Goal: Communication & Community: Answer question/provide support

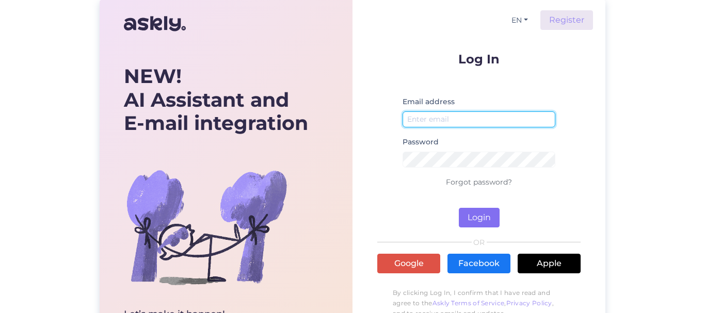
type input "[EMAIL_ADDRESS][DOMAIN_NAME]"
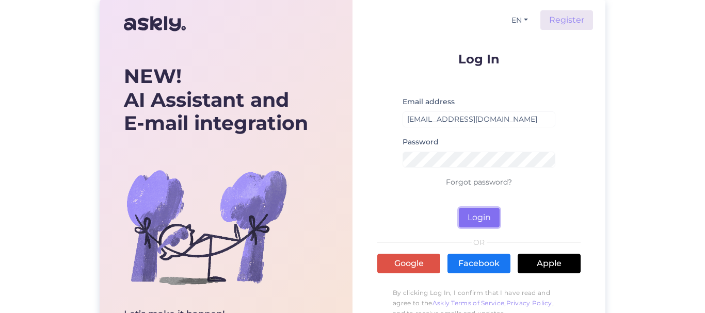
click at [478, 214] on button "Login" at bounding box center [479, 218] width 41 height 20
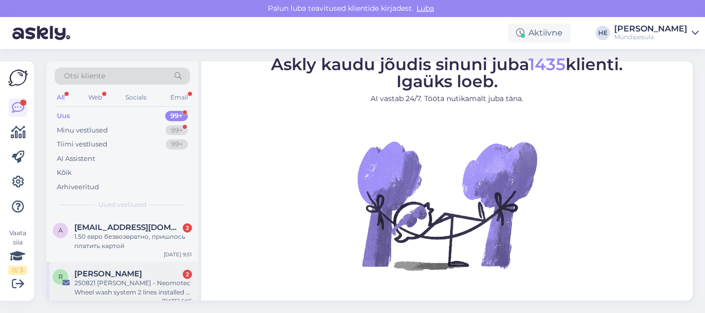
click at [94, 281] on div "250821 [PERSON_NAME] - Neomotec Wheel wash system 2 lines installed at gas stat…" at bounding box center [133, 288] width 118 height 19
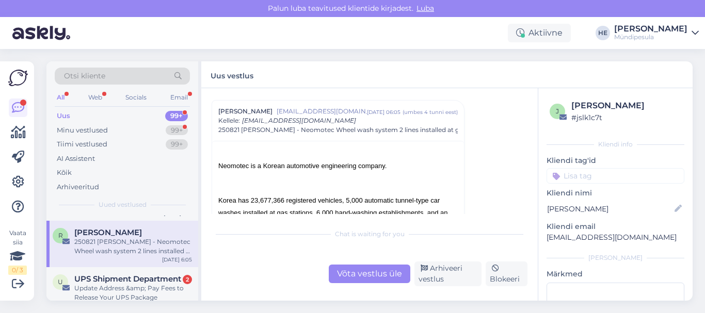
scroll to position [62, 0]
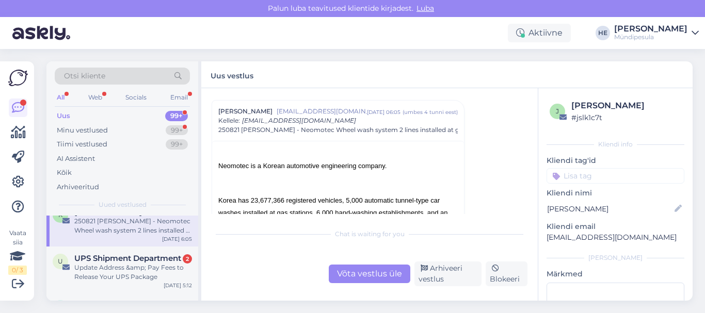
click at [94, 281] on div "Update Address &amp; Pay Fees to Release Your UPS Package" at bounding box center [133, 272] width 118 height 19
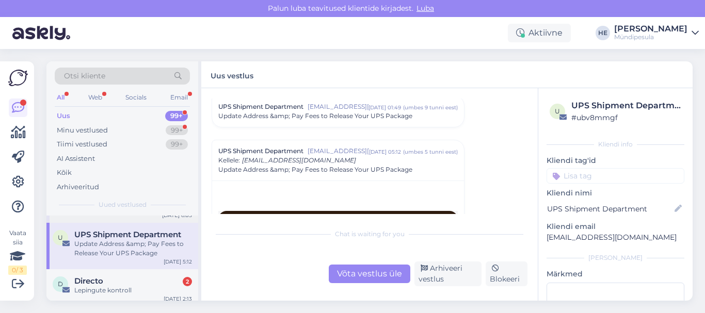
scroll to position [103, 0]
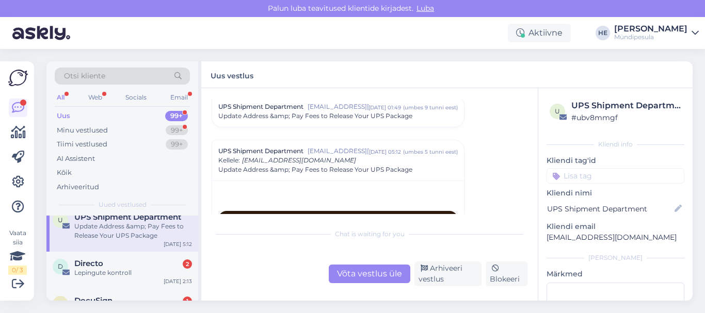
click at [94, 281] on div "D Directo 2 Lepingute kontroll [DATE] 2:13" at bounding box center [122, 270] width 152 height 37
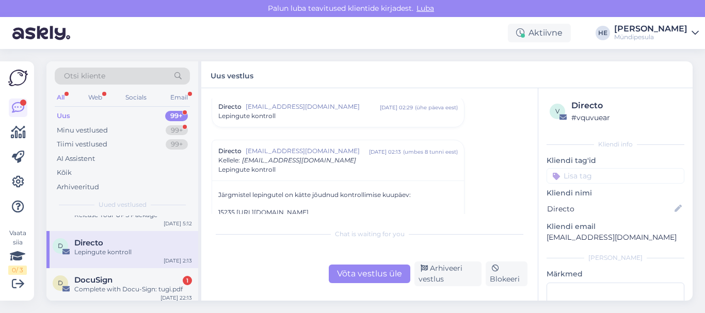
scroll to position [145, 0]
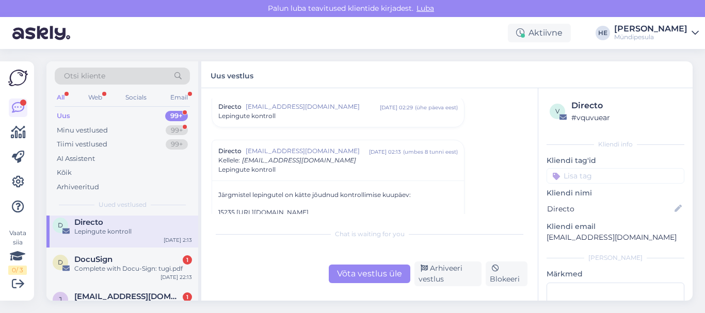
click at [94, 281] on div "D DocuSign 1 Complete with Docu-Sign: tugi.pdf [DATE] 22:13" at bounding box center [122, 266] width 152 height 37
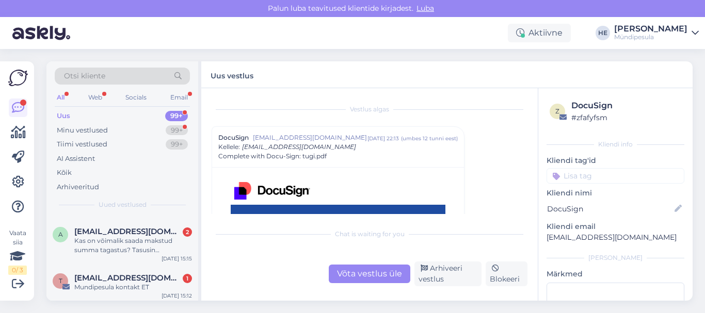
scroll to position [351, 0]
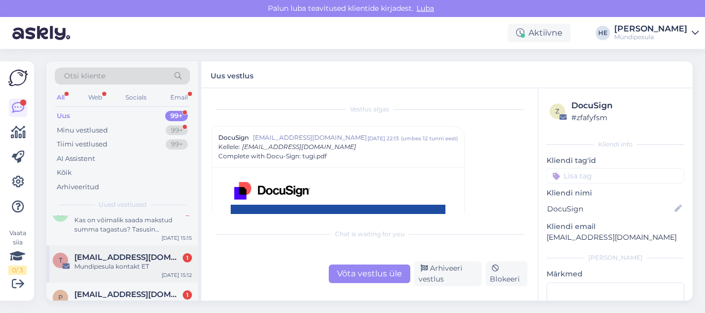
click at [102, 259] on span "[EMAIL_ADDRESS][DOMAIN_NAME]" at bounding box center [127, 257] width 107 height 9
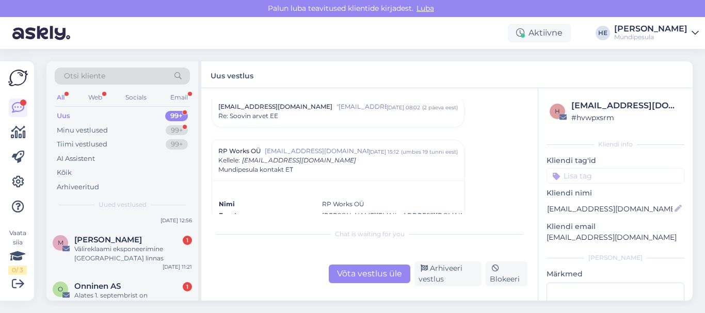
scroll to position [640, 0]
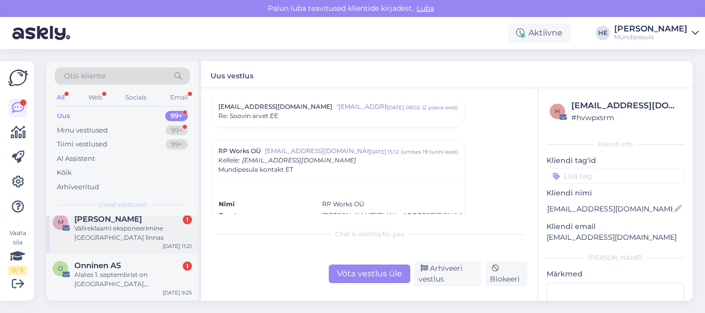
click at [106, 222] on span "[PERSON_NAME]" at bounding box center [108, 219] width 68 height 9
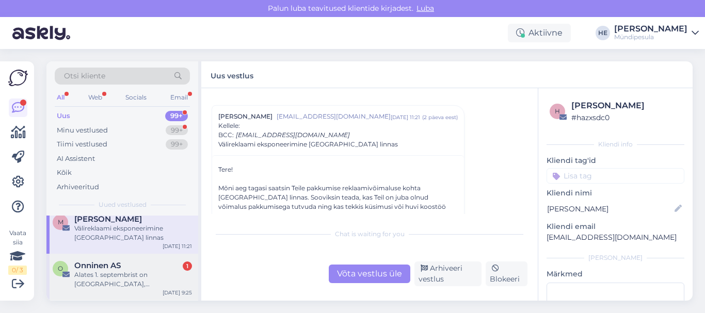
click at [103, 274] on div "Alates 1. septembrist on [GEOGRAPHIC_DATA], [GEOGRAPHIC_DATA] ja [GEOGRAPHIC_DA…" at bounding box center [133, 280] width 118 height 19
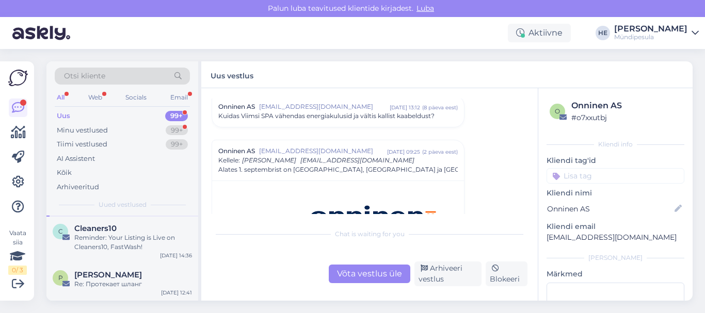
scroll to position [723, 0]
click at [105, 73] on div "Otsi kliente" at bounding box center [122, 76] width 135 height 17
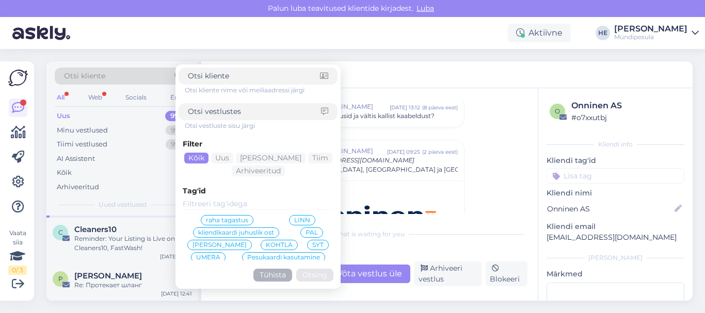
click at [80, 73] on span "Otsi kliente" at bounding box center [84, 76] width 41 height 11
click at [208, 75] on input at bounding box center [254, 76] width 132 height 11
type input "vadym"
click button "Otsing" at bounding box center [314, 275] width 37 height 13
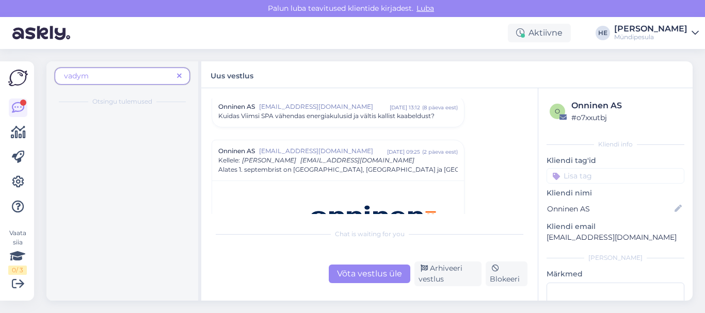
scroll to position [0, 0]
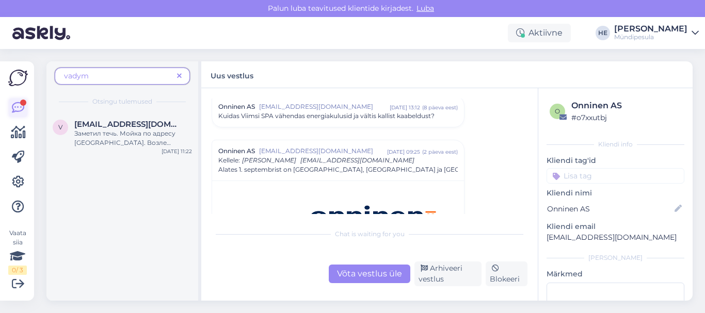
click at [21, 104] on div at bounding box center [23, 103] width 6 height 6
click at [144, 71] on span "vadym" at bounding box center [118, 76] width 109 height 11
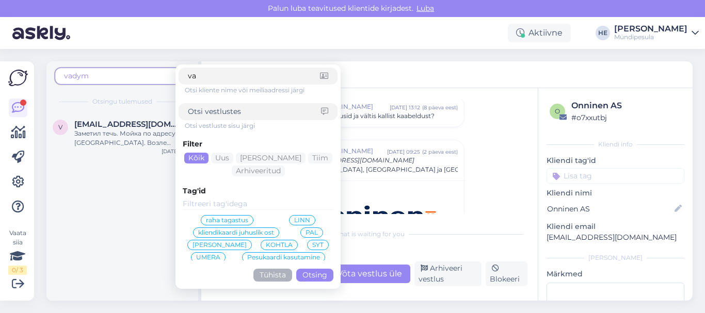
type input "v"
click at [274, 273] on button "Tühista" at bounding box center [273, 275] width 39 height 13
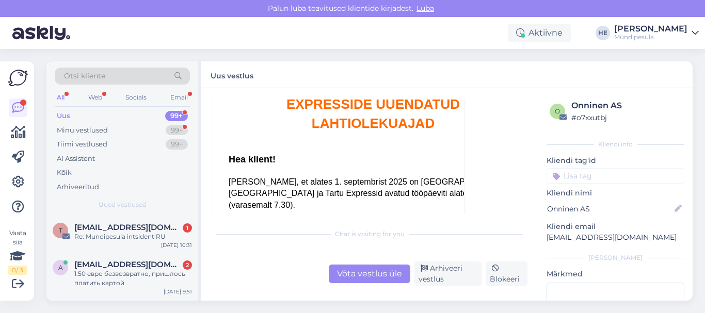
scroll to position [1037, 0]
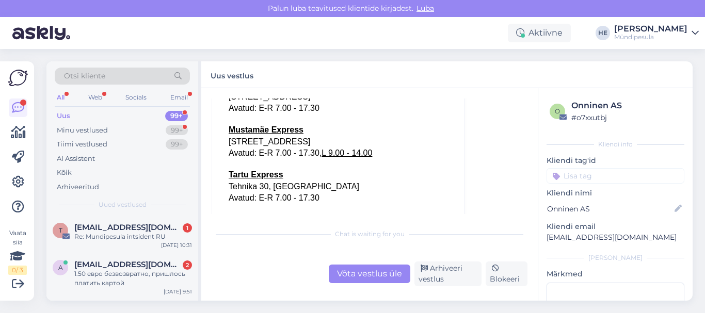
drag, startPoint x: 199, startPoint y: 119, endPoint x: 193, endPoint y: 68, distance: 51.6
click at [193, 68] on div "Otsi kliente All Web Socials Email Uus 99+ Minu vestlused 99+ Tiimi vestlused 9…" at bounding box center [123, 181] width 155 height 240
click at [82, 228] on span "[EMAIL_ADDRESS][DOMAIN_NAME]" at bounding box center [127, 227] width 107 height 9
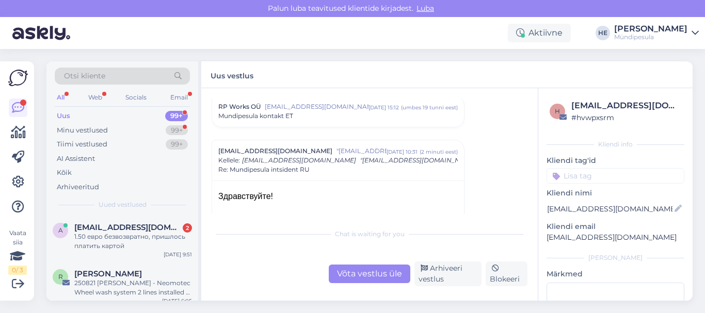
scroll to position [0, 0]
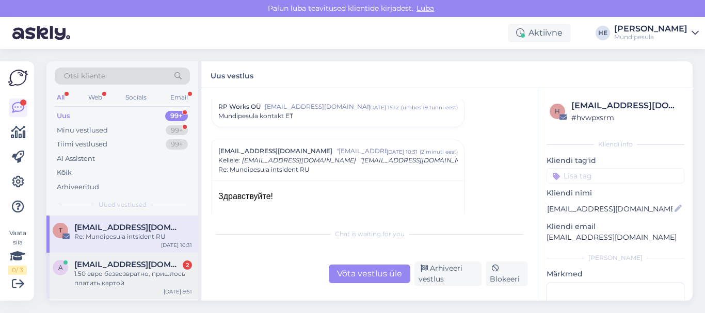
click at [116, 272] on div "1.50 евро безвозвратно, пришлось платить картой" at bounding box center [133, 279] width 118 height 19
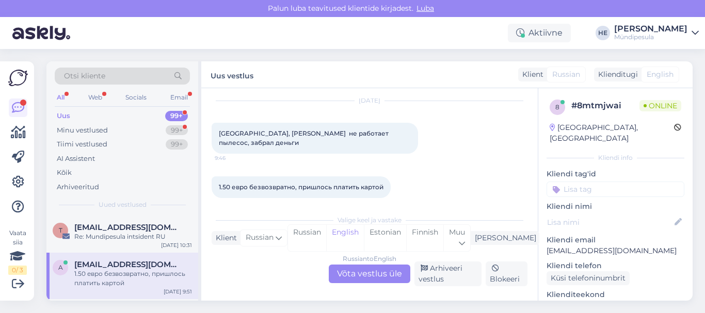
click at [368, 273] on div "Russian to English Võta vestlus üle" at bounding box center [370, 274] width 82 height 19
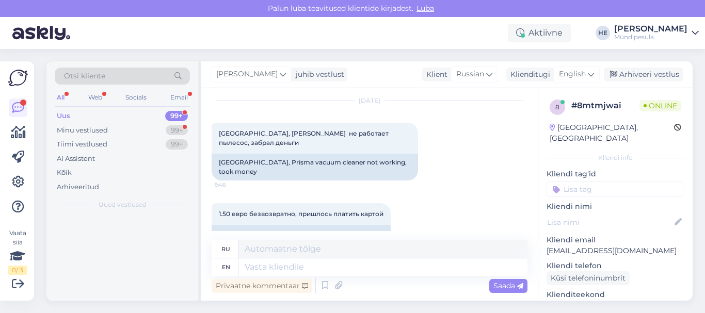
scroll to position [0, 0]
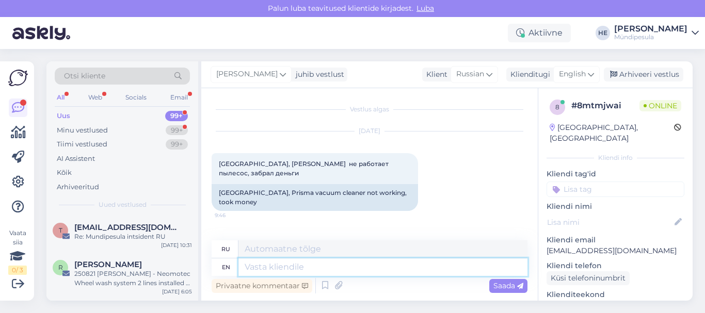
click at [282, 270] on textarea at bounding box center [383, 268] width 289 height 18
paste textarea "Здравствуйте! Просим Вас заполнить форму на нашем сайте о возмещении средств. […"
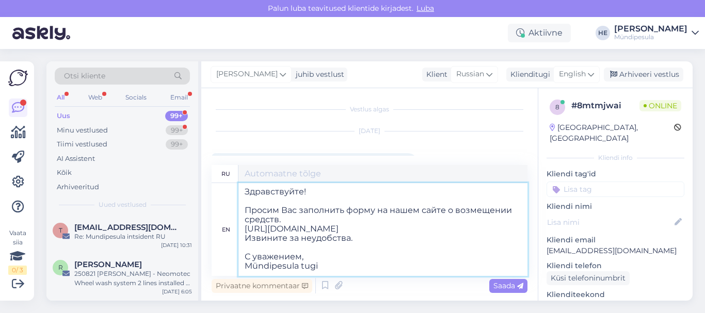
scroll to position [4, 0]
type textarea "Здравствуйте! Просим Вас заполнить форму на нашем сайте о возмещении средств. […"
click at [499, 167] on textarea at bounding box center [383, 174] width 289 height 18
type textarea "Здравствуйте! Просим Вас заполнить форму на нашем сайте о возмещении средств. […"
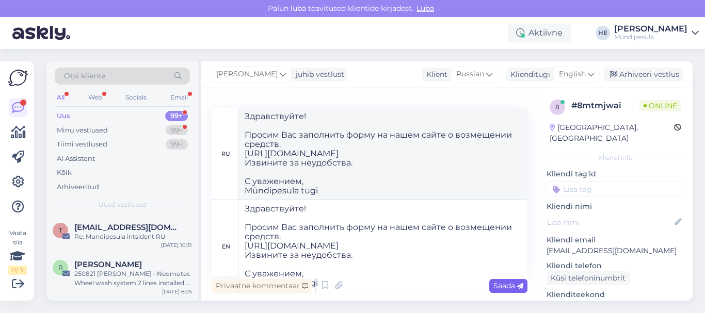
click at [504, 284] on span "Saada" at bounding box center [509, 285] width 30 height 9
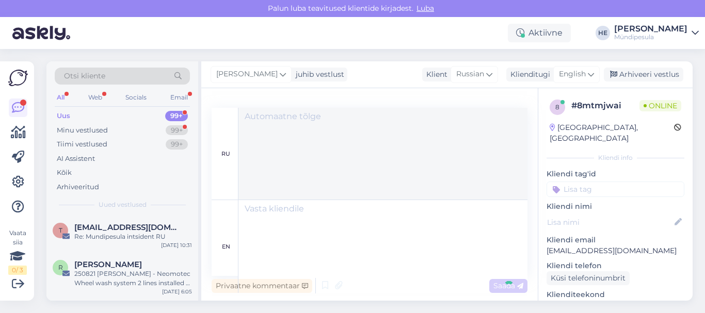
scroll to position [0, 0]
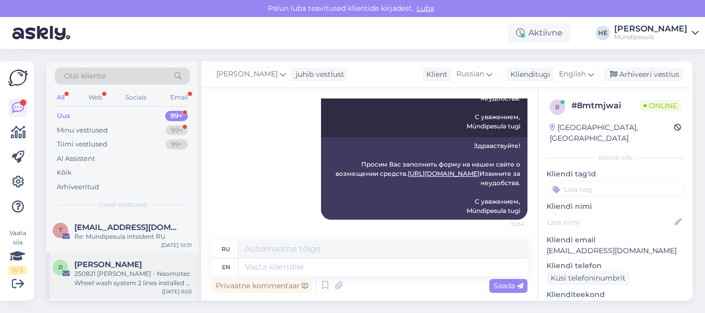
click at [99, 277] on div "250821 [PERSON_NAME] - Neomotec Wheel wash system 2 lines installed at gas stat…" at bounding box center [133, 279] width 118 height 19
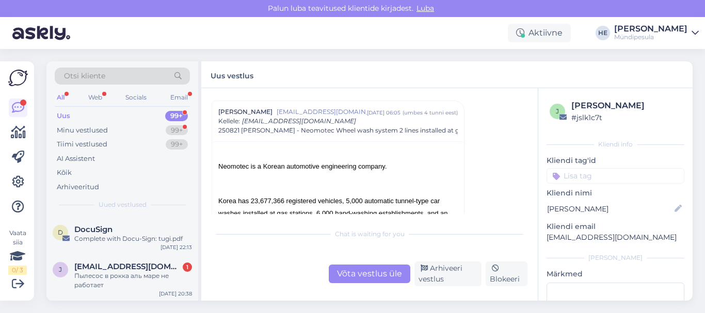
scroll to position [186, 0]
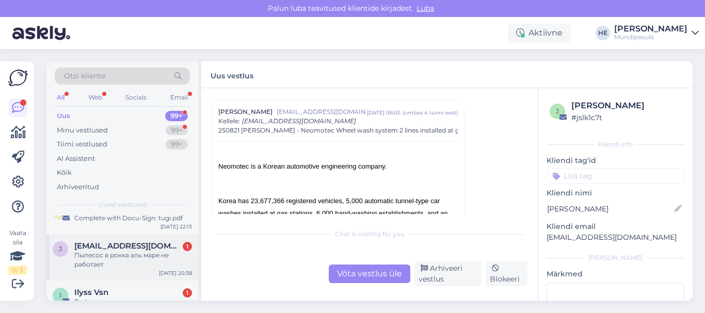
click at [106, 256] on div "Пылесос в рокка аль маре не работает" at bounding box center [133, 260] width 118 height 19
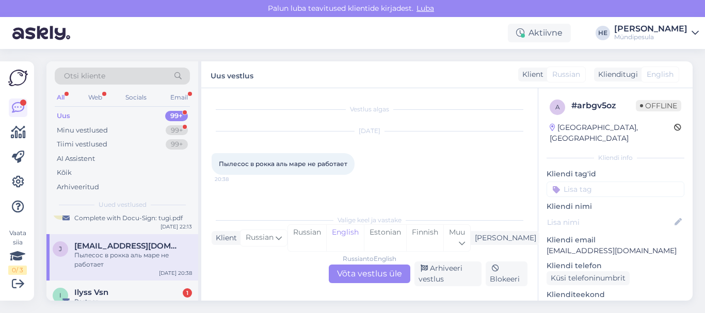
scroll to position [0, 0]
click at [374, 270] on div "Russian to English Võta vestlus üle" at bounding box center [370, 274] width 82 height 19
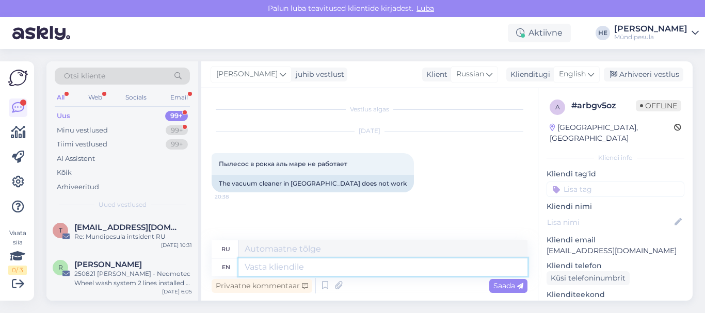
click at [280, 269] on textarea at bounding box center [383, 268] width 289 height 18
paste textarea "Здравствуйте! Просим Вас заполнить форму на нашем сайте о возмещении средств. […"
type textarea "Здравствуйте! Просим Вас заполнить форму на нашем сайте о возмещении средств. […"
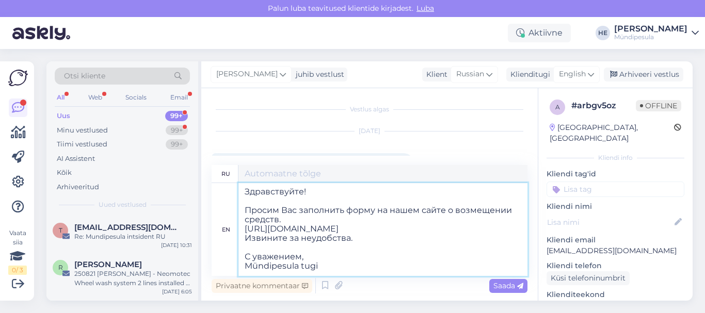
type textarea "Здравствуйте! Просим Вас заполнить форму на нашем сайте о возмещении средств. […"
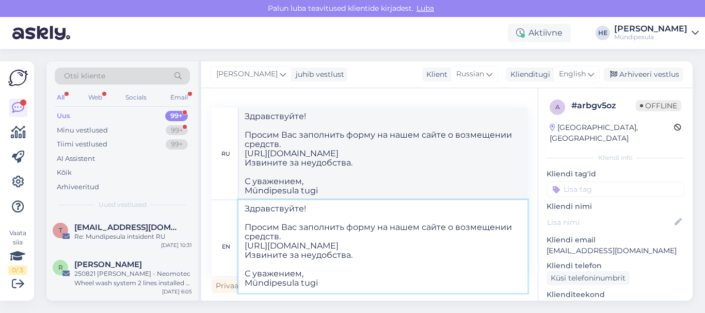
type textarea "Здравствуйте! Просим Вас заполнить форму на нашем сайте о возмещении средств. […"
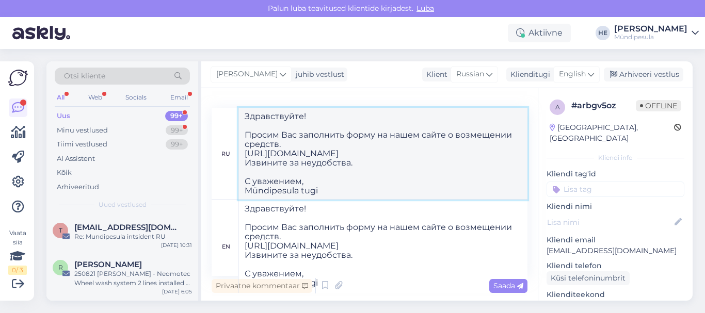
click at [458, 160] on textarea "Здравствуйте! Просим Вас заполнить форму на нашем сайте о возмещении средств. […" at bounding box center [383, 154] width 289 height 92
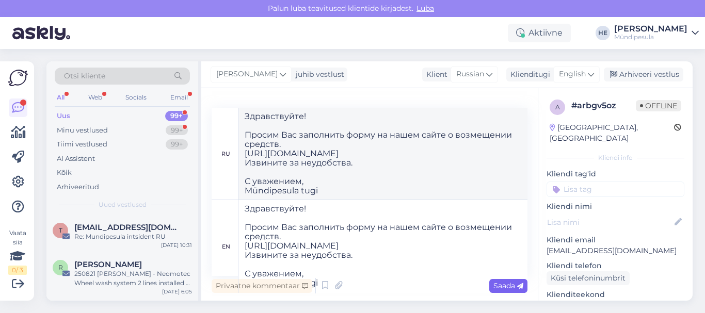
click at [501, 285] on span "Saada" at bounding box center [509, 285] width 30 height 9
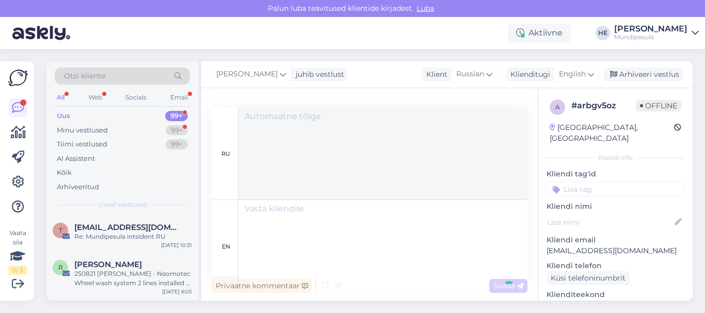
scroll to position [0, 0]
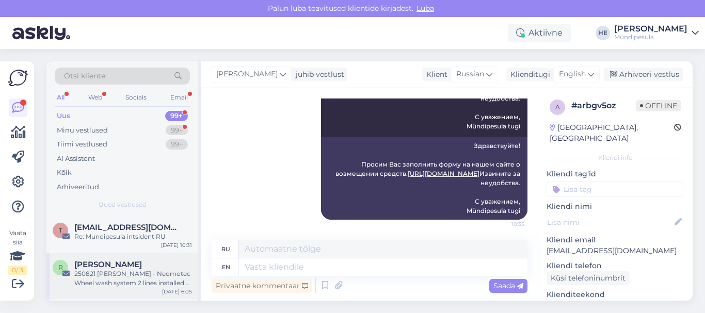
click at [96, 281] on div "250821 [PERSON_NAME] - Neomotec Wheel wash system 2 lines installed at gas stat…" at bounding box center [133, 279] width 118 height 19
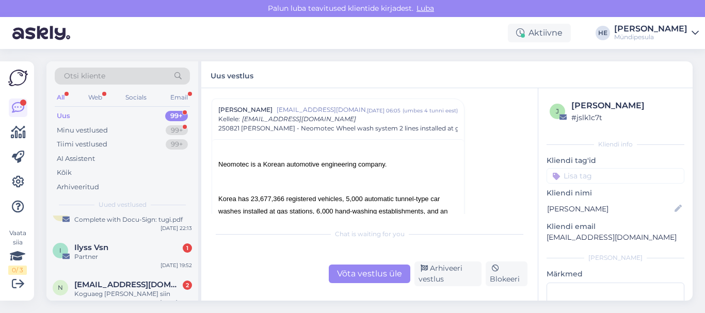
scroll to position [186, 0]
click at [90, 246] on span "Ilyss Vsn" at bounding box center [91, 246] width 34 height 9
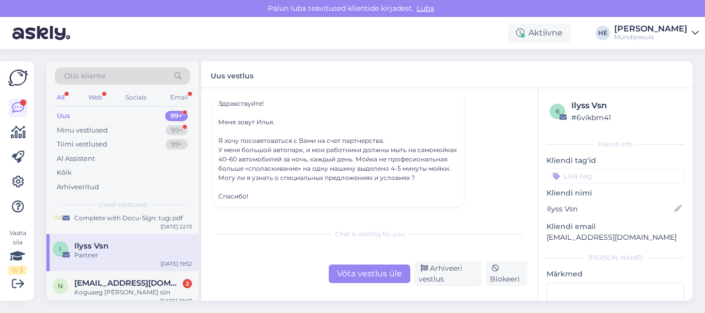
scroll to position [87, 0]
click at [112, 291] on div "Koguaeg [PERSON_NAME] siin" at bounding box center [133, 292] width 118 height 9
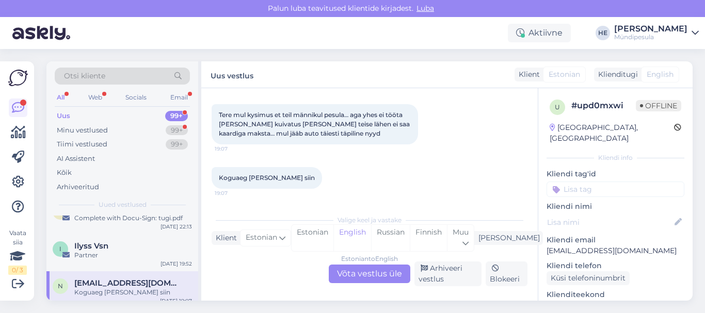
scroll to position [49, 0]
click at [373, 275] on div "Estonian to English Võta vestlus üle" at bounding box center [370, 274] width 82 height 19
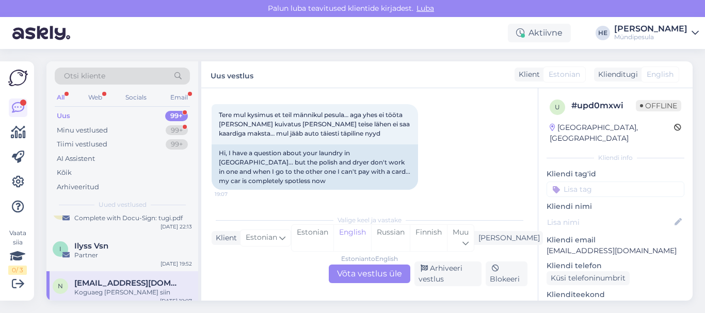
scroll to position [0, 0]
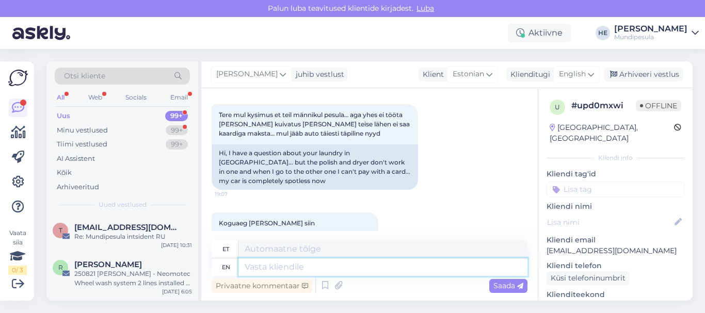
click at [266, 263] on textarea at bounding box center [383, 268] width 289 height 18
paste textarea "Tere Palun täitke meie kodulehel [PERSON_NAME] intsidenti kohta, et saaksime Te…"
type textarea "Tere Palun täitke meie kodulehel [PERSON_NAME] intsidenti kohta, et saaksime Te…"
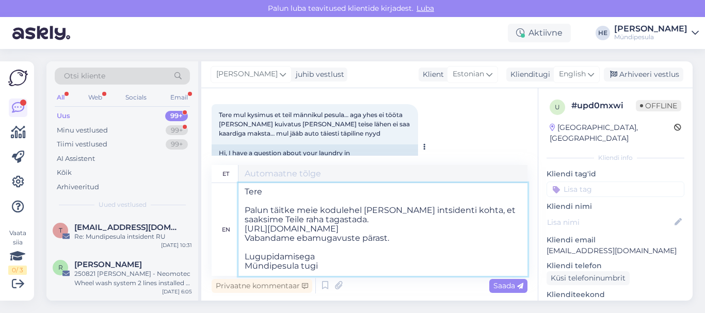
scroll to position [4, 0]
type textarea "Tere Palun täitke meie kodulehel [PERSON_NAME] intsidenti kohta, et saaksime Te…"
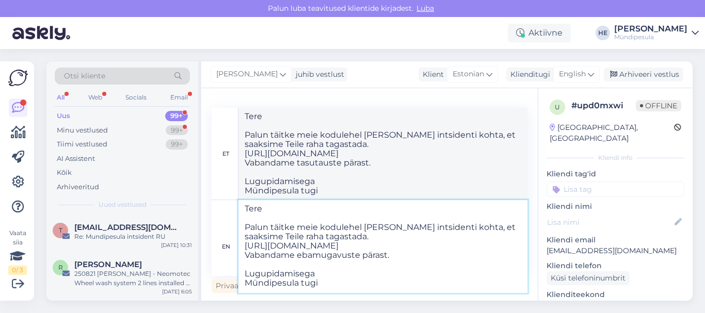
type textarea "Tere Palun täitke meie kodulehel [PERSON_NAME] intsidenti kohta, et saaksime Te…"
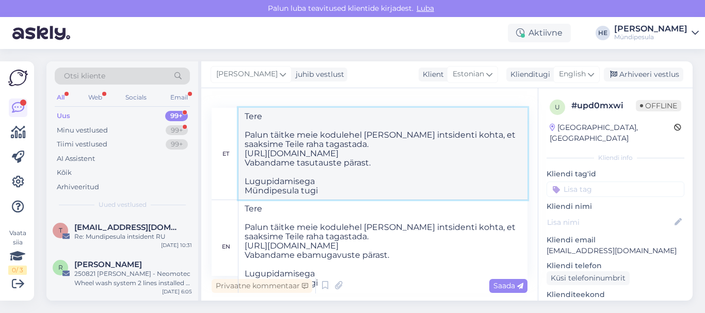
click at [480, 168] on textarea "Tere Palun täitke meie kodulehel [PERSON_NAME] intsidenti kohta, et saaksime Te…" at bounding box center [383, 154] width 289 height 92
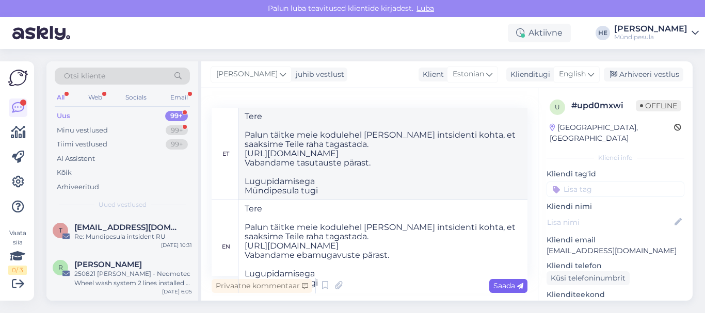
click at [508, 289] on span "Saada" at bounding box center [509, 285] width 30 height 9
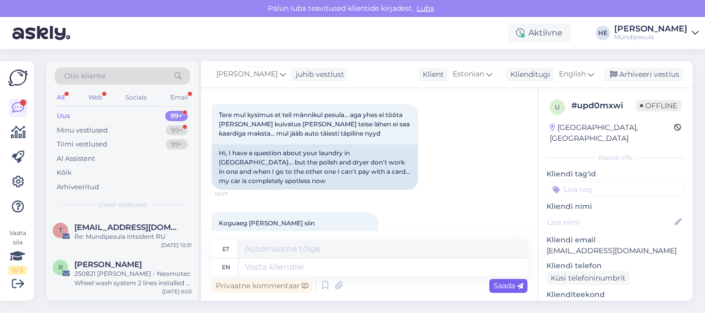
scroll to position [0, 0]
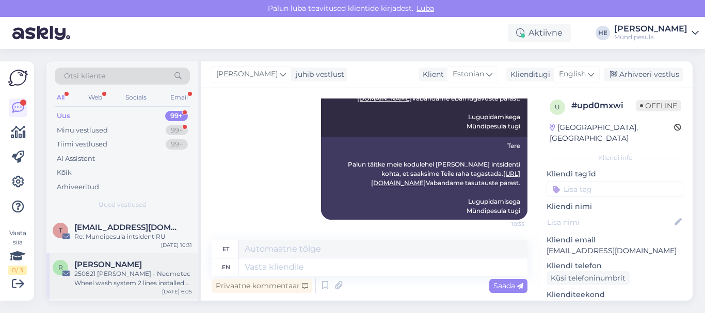
click at [103, 279] on div "250821 [PERSON_NAME] - Neomotec Wheel wash system 2 lines installed at gas stat…" at bounding box center [133, 279] width 118 height 19
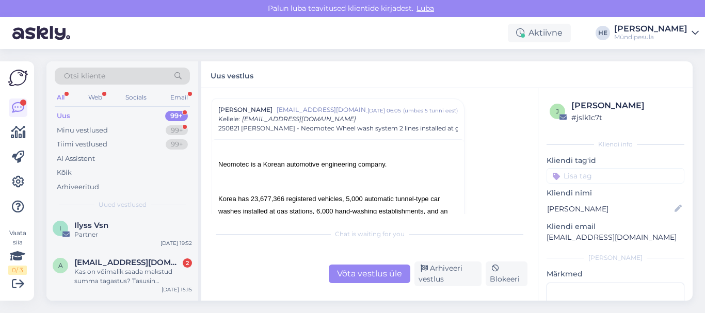
scroll to position [227, 0]
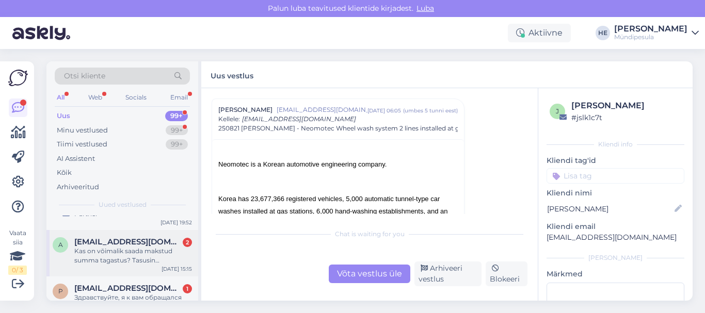
click at [108, 252] on div "Kas on võimalik saada makstud summa tagastus? Tasusin pangakaardiga." at bounding box center [133, 256] width 118 height 19
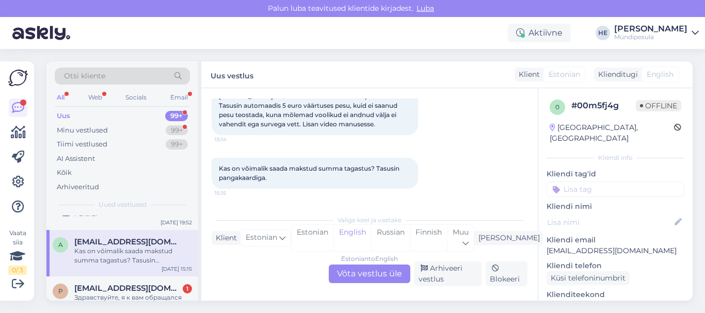
click at [365, 271] on div "Estonian to English Võta vestlus üle" at bounding box center [370, 274] width 82 height 19
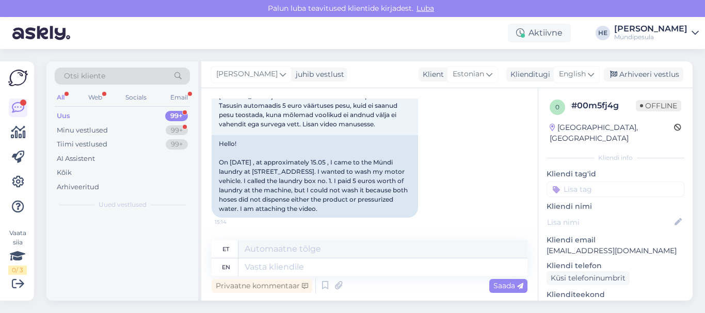
scroll to position [0, 0]
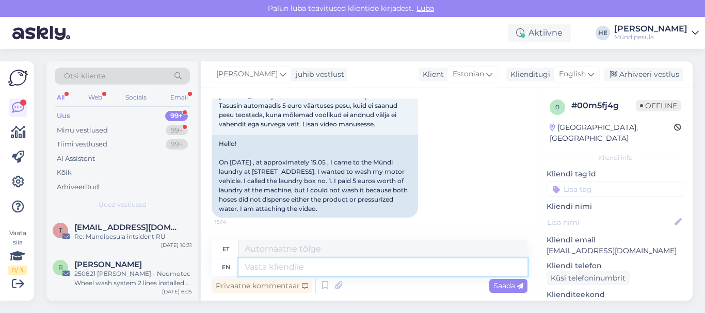
click at [296, 270] on textarea at bounding box center [383, 268] width 289 height 18
paste textarea "Tere Palun täitke meie kodulehel [PERSON_NAME] intsidenti kohta, et saaksime Te…"
type textarea "Tere Palun täitke meie kodulehel [PERSON_NAME] intsidenti kohta, et saaksime Te…"
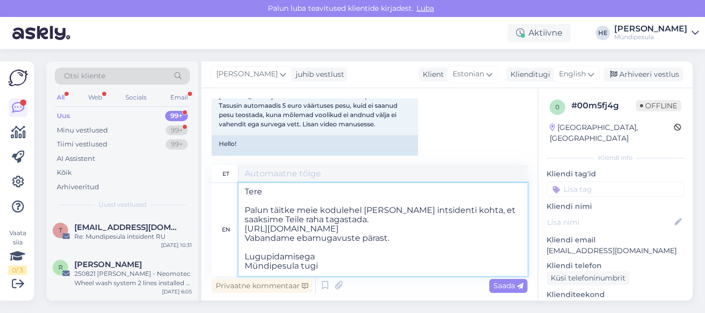
type textarea "Tere Palun täitke meie kodulehel [PERSON_NAME] intsidenti kohta, et saaksime Te…"
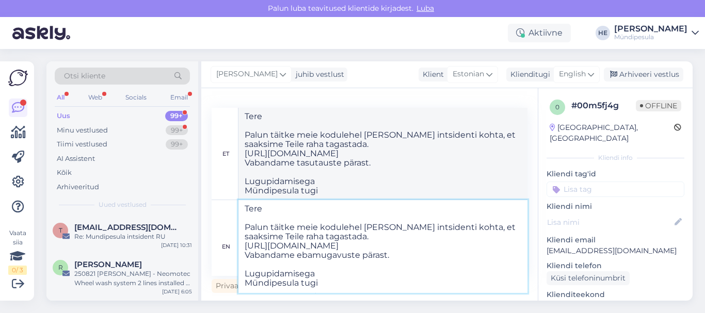
type textarea "Tere Palun täitke meie kodulehel [PERSON_NAME] intsidenti kohta, et saaksime Te…"
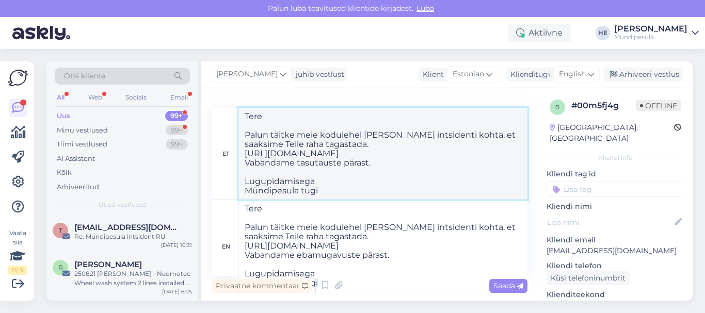
click at [493, 160] on textarea "Tere Palun täitke meie kodulehel [PERSON_NAME] intsidenti kohta, et saaksime Te…" at bounding box center [383, 154] width 289 height 92
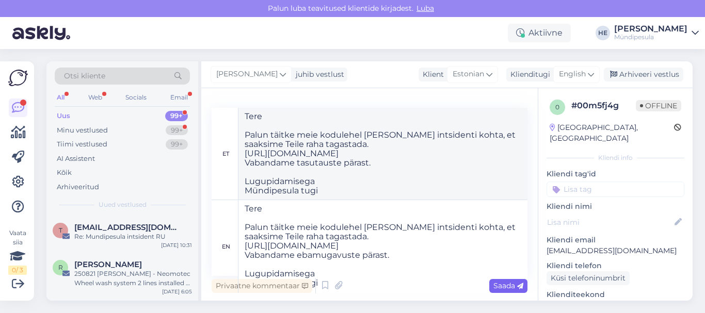
click at [506, 287] on span "Saada" at bounding box center [509, 285] width 30 height 9
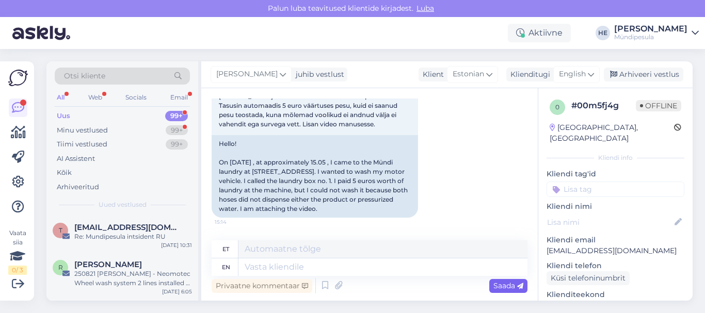
scroll to position [416, 0]
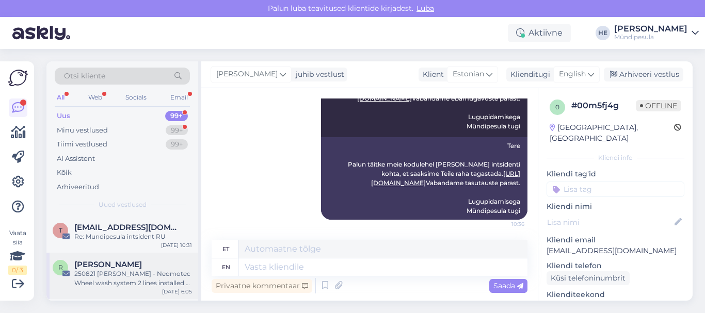
click at [103, 267] on span "[PERSON_NAME]" at bounding box center [108, 264] width 68 height 9
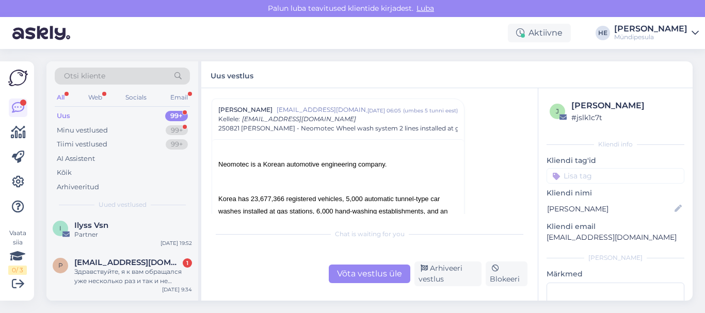
scroll to position [227, 0]
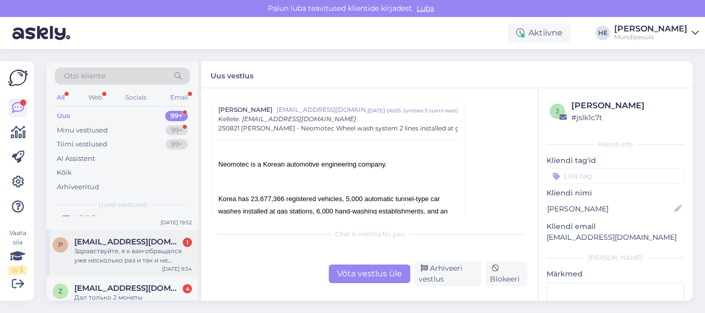
click at [105, 249] on div "Здравствуйте, я к вам обращался уже несколько раз и так и не получил ни письмо …" at bounding box center [133, 256] width 118 height 19
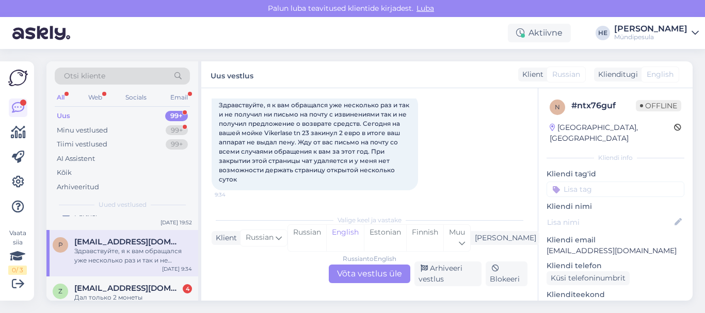
scroll to position [60, 0]
click at [367, 271] on div "Russian to English Võta vestlus üle" at bounding box center [370, 274] width 82 height 19
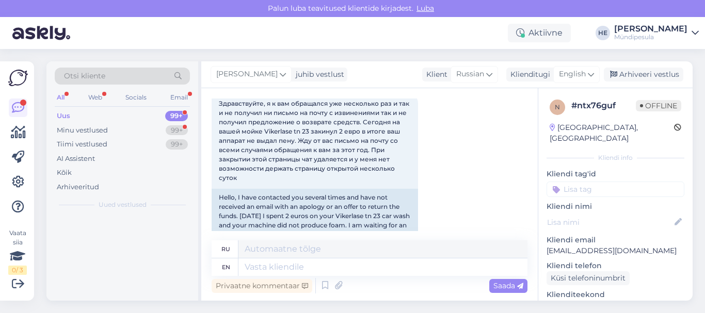
scroll to position [0, 0]
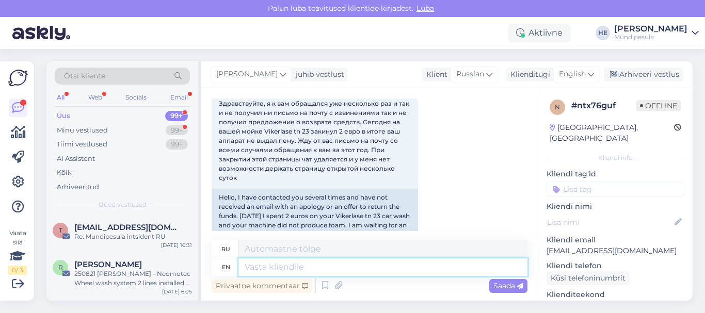
click at [274, 270] on textarea at bounding box center [383, 268] width 289 height 18
paste textarea "Здравствуйте! Просим Вас заполнить форму на нашем сайте о возмещении средств. […"
type textarea "Здравствуйте! Просим Вас заполнить форму на нашем сайте о возмещении средств. […"
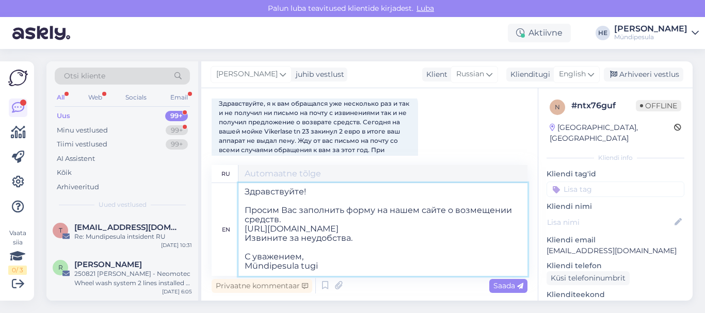
scroll to position [4, 0]
type textarea "Здравствуйте! Просим Вас заполнить форму на нашем сайте о возмещении средств. […"
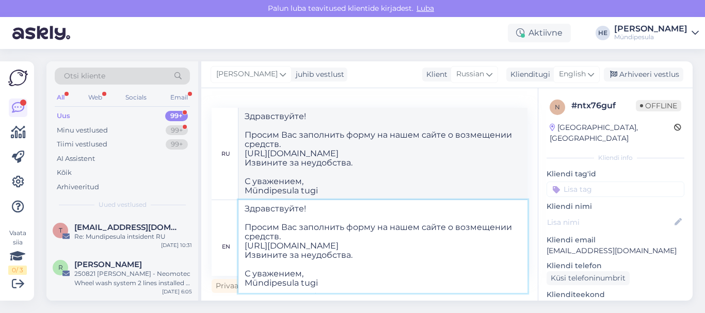
type textarea "Здравствуйте! Просим Вас заполнить форму на нашем сайте о возмещении средств. […"
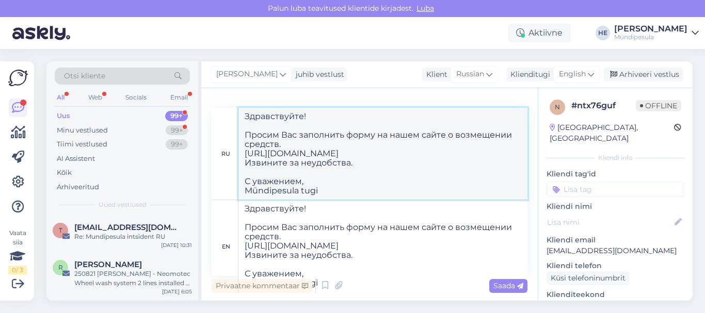
click at [463, 182] on textarea "Здравствуйте! Просим Вас заполнить форму на нашем сайте о возмещении средств. […" at bounding box center [383, 154] width 289 height 92
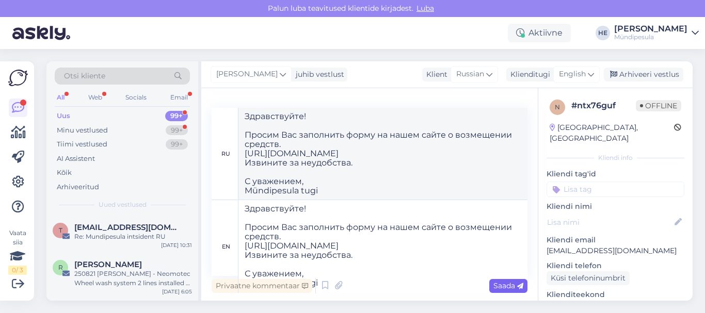
click at [503, 284] on span "Saada" at bounding box center [509, 285] width 30 height 9
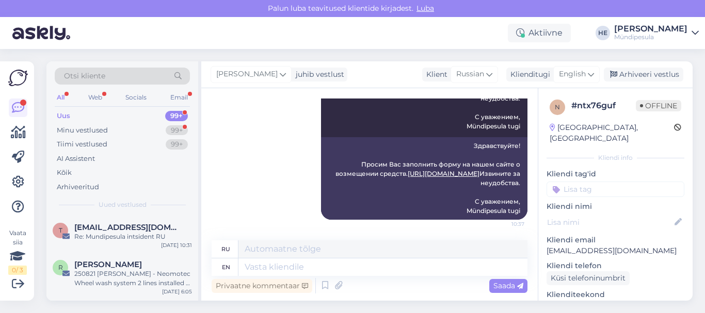
scroll to position [335, 0]
click at [120, 225] on span "[EMAIL_ADDRESS][DOMAIN_NAME]" at bounding box center [127, 227] width 107 height 9
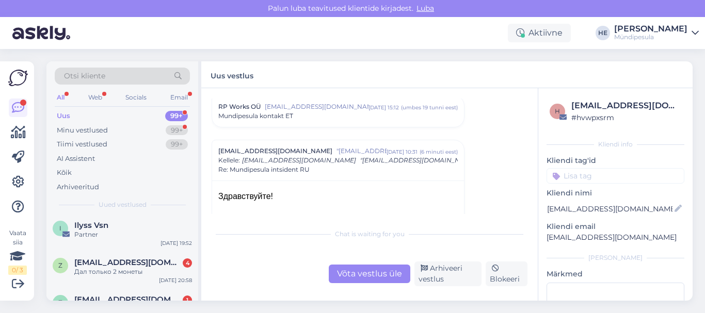
scroll to position [227, 0]
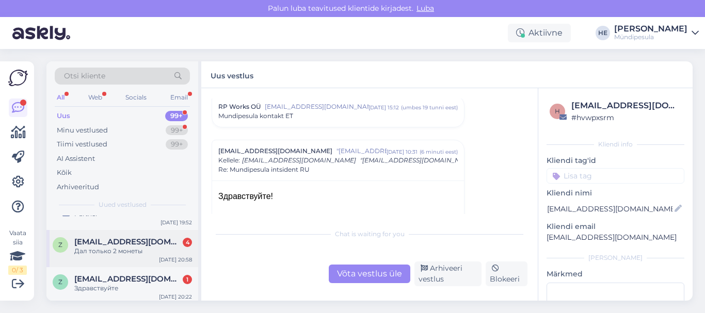
click at [102, 247] on div "Дал только 2 монеты" at bounding box center [133, 251] width 118 height 9
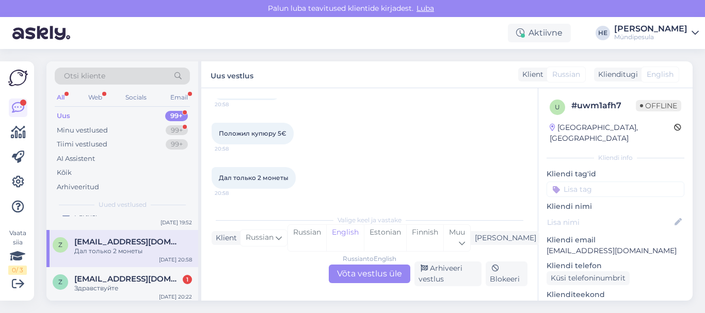
click at [354, 271] on div "Russian to English Võta vestlus üle" at bounding box center [370, 274] width 82 height 19
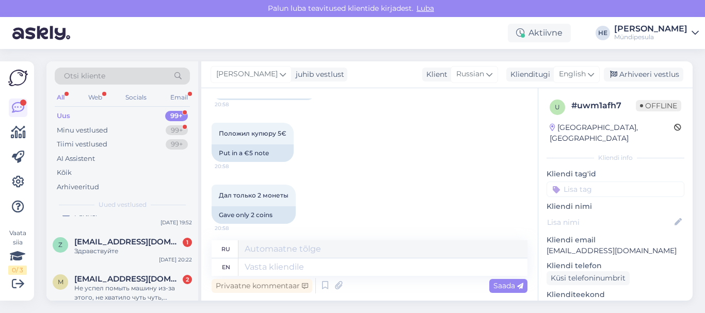
scroll to position [0, 0]
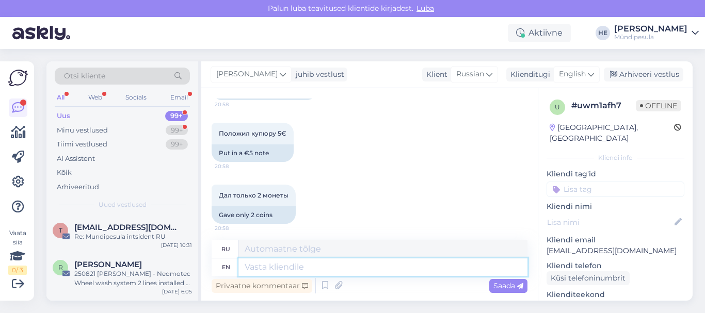
click at [284, 269] on textarea at bounding box center [383, 268] width 289 height 18
paste textarea "Здравствуйте! Просим Вас заполнить форму на нашем сайте о возмещении средств. […"
type textarea "Здравствуйте! Просим Вас заполнить форму на нашем сайте о возмещении средств. […"
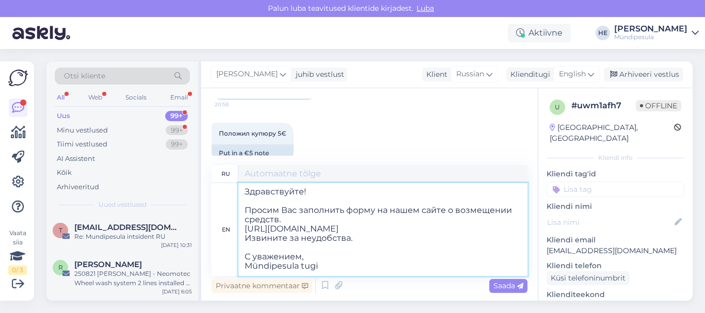
type textarea "Здравствуйте! Просим Вас заполнить форму на нашем сайте о возмещении средств. […"
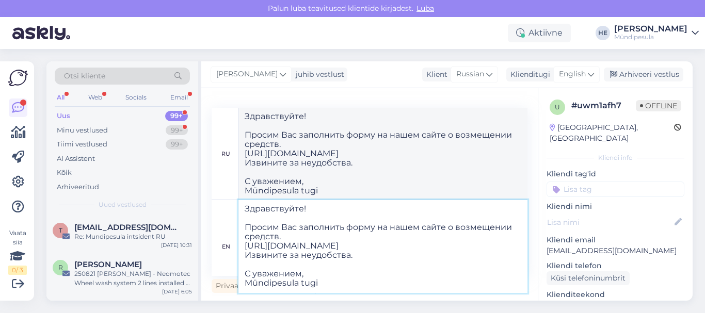
type textarea "Здравствуйте! Просим Вас заполнить форму на нашем сайте о возмещении средств. […"
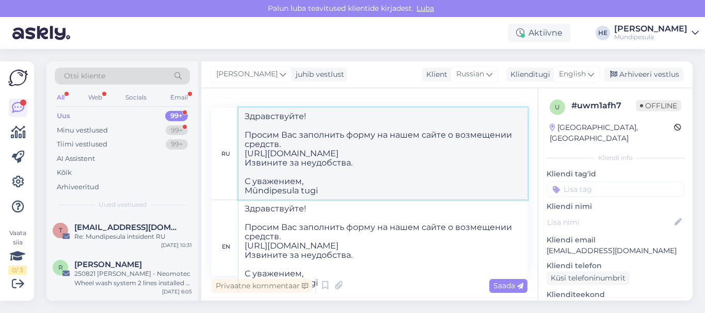
click at [408, 168] on textarea "Здравствуйте! Просим Вас заполнить форму на нашем сайте о возмещении средств. […" at bounding box center [383, 154] width 289 height 92
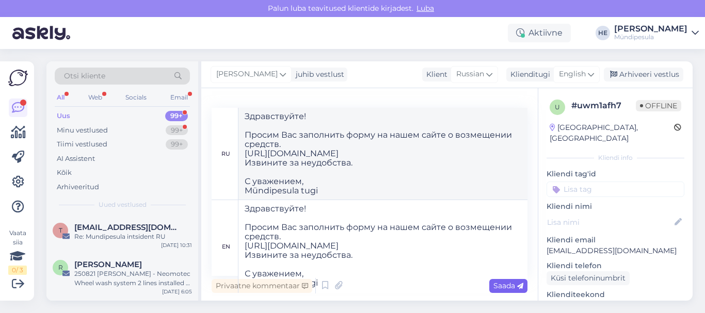
click at [500, 285] on span "Saada" at bounding box center [509, 285] width 30 height 9
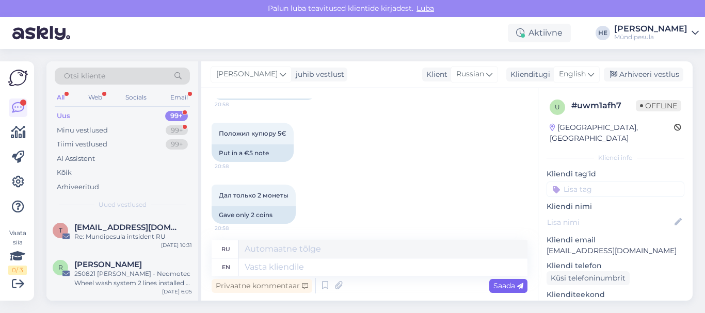
scroll to position [0, 0]
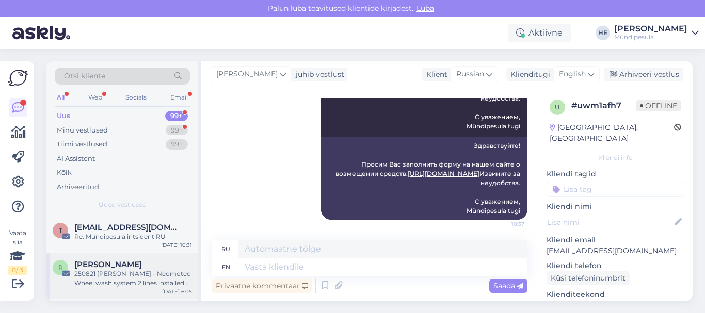
click at [101, 270] on div "250821 [PERSON_NAME] - Neomotec Wheel wash system 2 lines installed at gas stat…" at bounding box center [133, 279] width 118 height 19
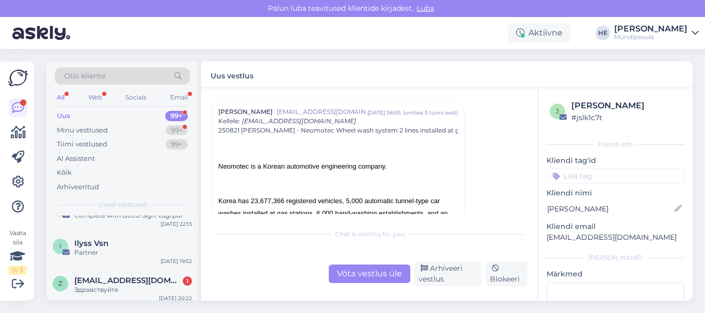
scroll to position [207, 0]
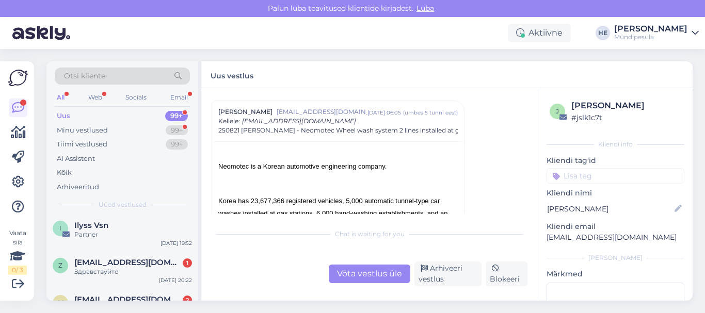
click at [101, 270] on div "Здравствуйте" at bounding box center [133, 271] width 118 height 9
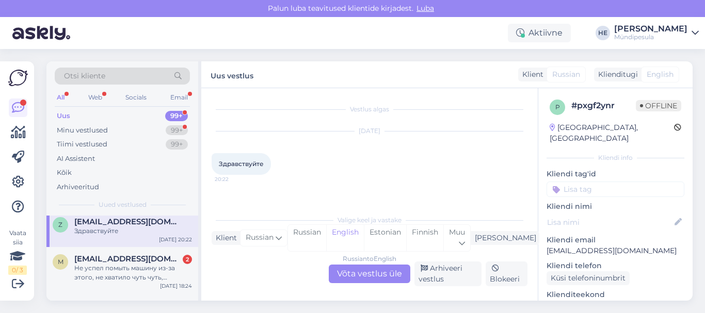
scroll to position [248, 0]
click at [149, 274] on div "Не успел помыть машину из-за этого, не хватило чуть чуть, пришлось еще 2 евро з…" at bounding box center [133, 272] width 118 height 19
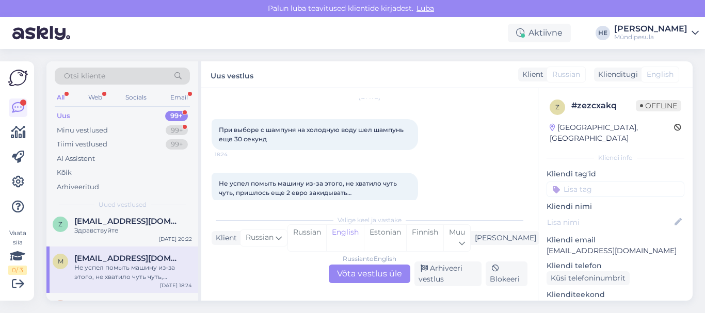
scroll to position [49, 0]
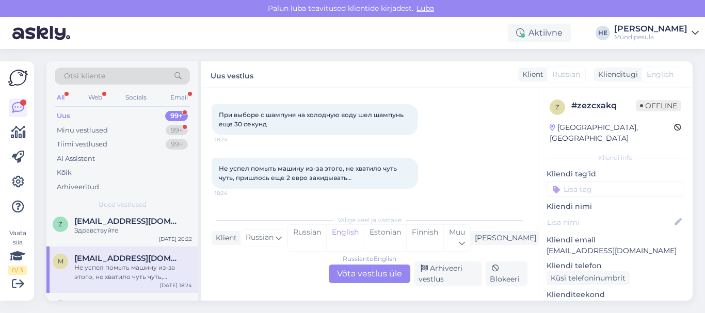
click at [393, 170] on span "Не успел помыть машину из-за этого, не хватило чуть чуть, пришлось еще 2 евро з…" at bounding box center [309, 173] width 180 height 17
click at [372, 275] on div "Russian to English Võta vestlus üle" at bounding box center [370, 274] width 82 height 19
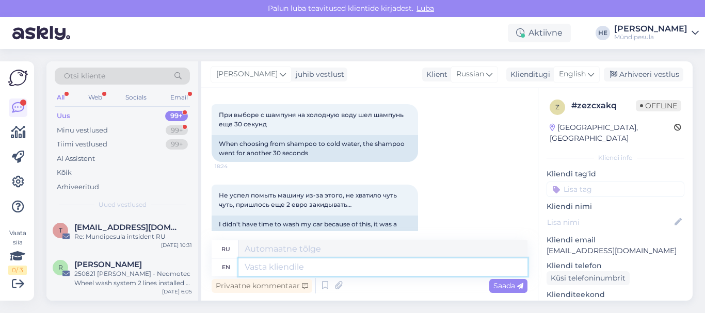
click at [279, 271] on textarea at bounding box center [383, 268] width 289 height 18
paste textarea "Здравствуйте! Просим Вас заполнить форму на нашем сайте о возмещении средств. […"
type textarea "Здравствуйте! Просим Вас заполнить форму на нашем сайте о возмещении средств. […"
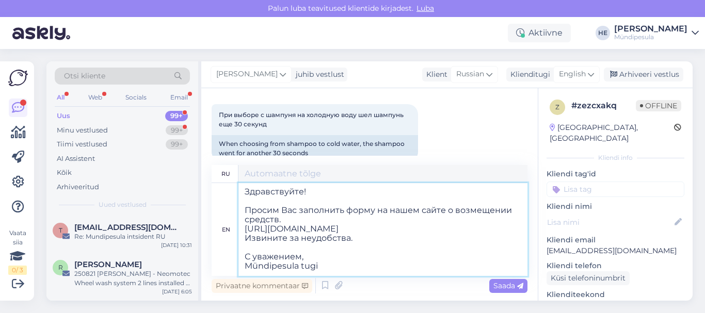
scroll to position [4, 0]
type textarea "Здравствуйте! Просим Вас заполнить форму на нашем сайте о возмещении средств. […"
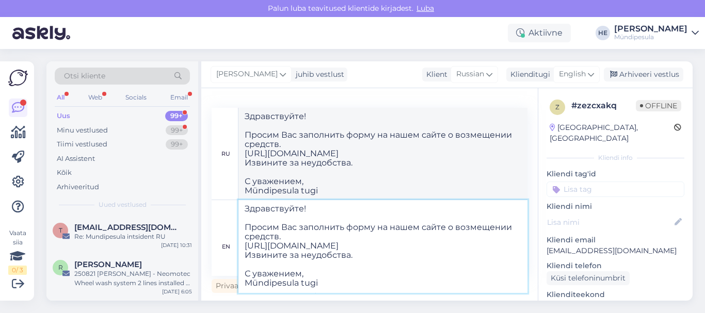
type textarea "Здравствуйте! Просим Вас заполнить форму на нашем сайте о возмещении средств. […"
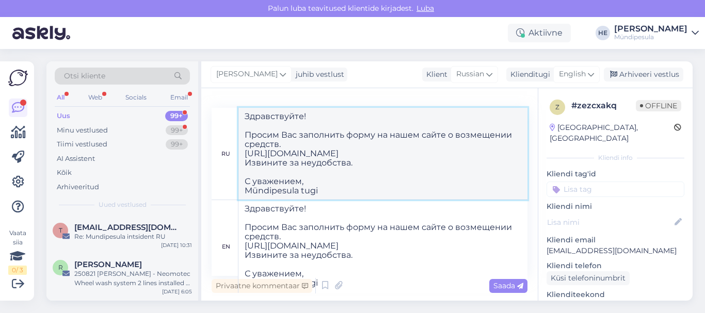
click at [477, 162] on textarea "Здравствуйте! Просим Вас заполнить форму на нашем сайте о возмещении средств. […" at bounding box center [383, 154] width 289 height 92
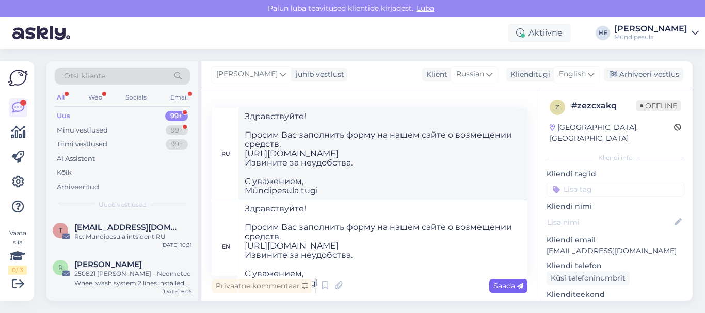
click at [501, 285] on span "Saada" at bounding box center [509, 285] width 30 height 9
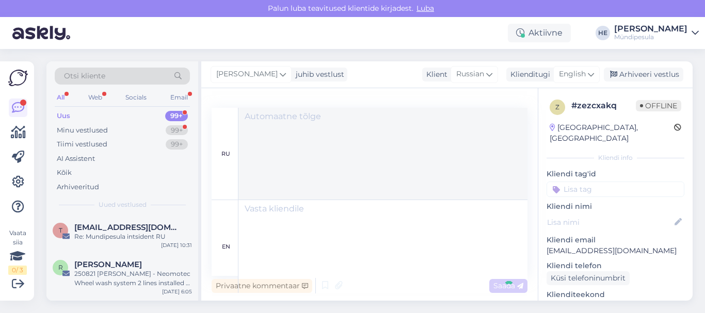
scroll to position [0, 0]
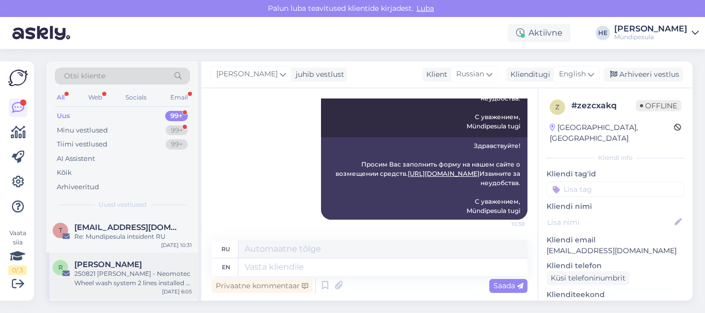
click at [121, 271] on div "250821 [PERSON_NAME] - Neomotec Wheel wash system 2 lines installed at gas stat…" at bounding box center [133, 279] width 118 height 19
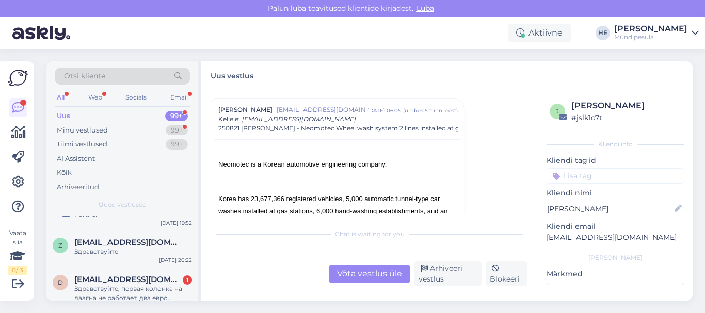
scroll to position [248, 0]
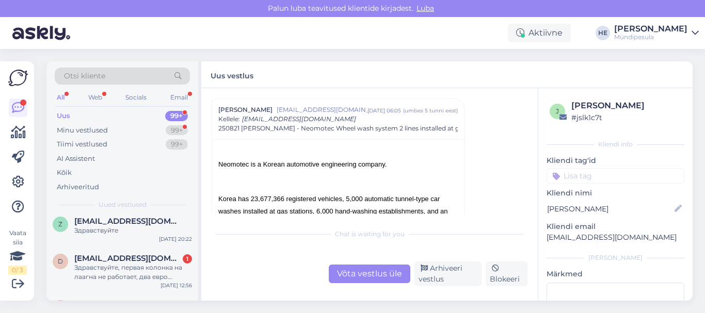
click at [121, 271] on div "Здравствуйте, первая колонка на лаагна не работает, два евро проглотил, струя е…" at bounding box center [133, 272] width 118 height 19
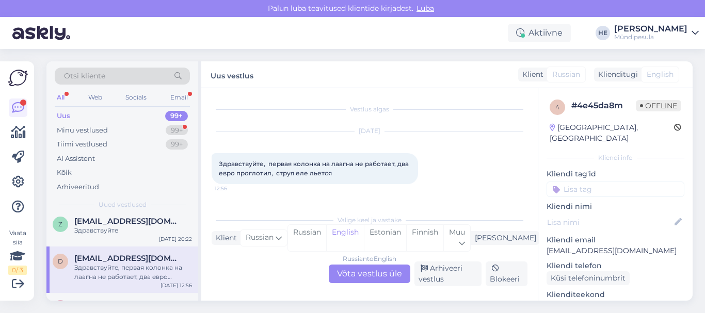
click at [374, 276] on div "Russian to English Võta vestlus üle" at bounding box center [370, 274] width 82 height 19
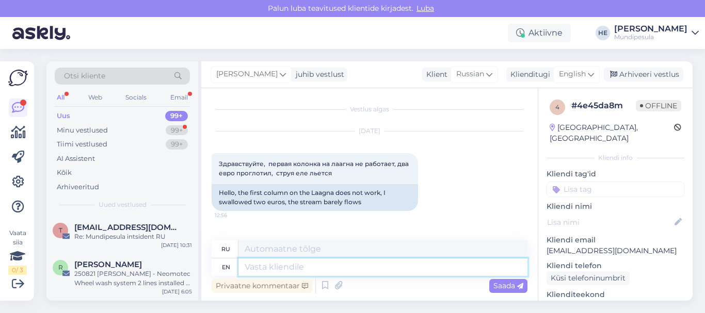
click at [307, 262] on textarea at bounding box center [383, 268] width 289 height 18
paste textarea "Здравствуйте! Просим Вас заполнить форму на нашем сайте о возмещении средств. […"
type textarea "Здравствуйте! Просим Вас заполнить форму на нашем сайте о возмещении средств. […"
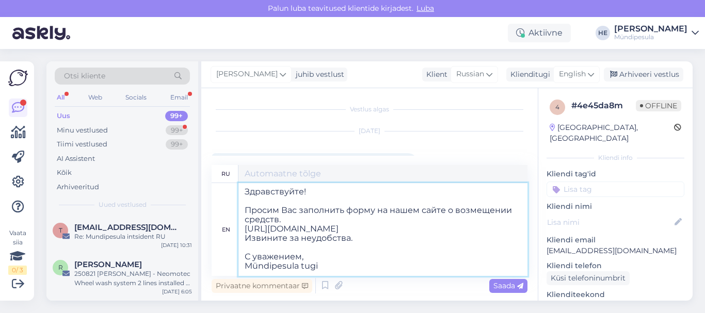
type textarea "Здравствуйте! Просим Вас заполнить форму на нашем сайте о возмещении средств. […"
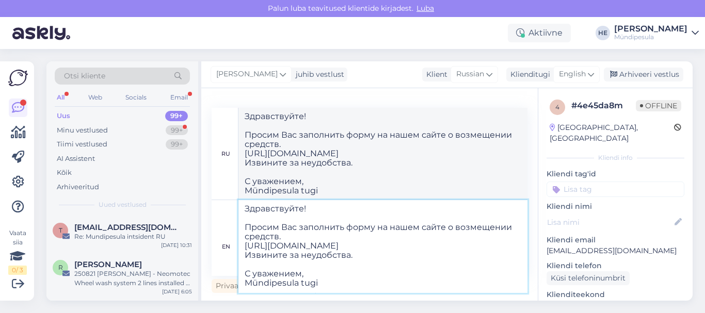
type textarea "Здравствуйте! Просим Вас заполнить форму на нашем сайте о возмещении средств. […"
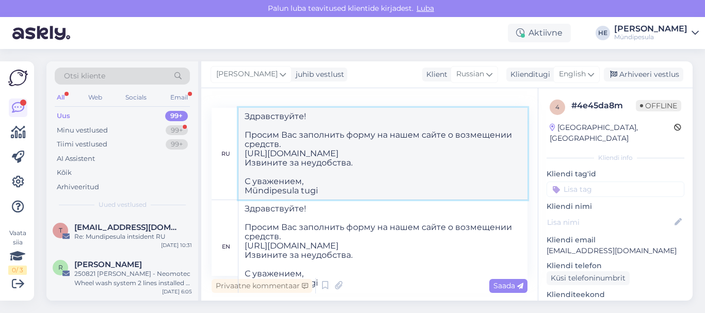
click at [476, 175] on textarea "Здравствуйте! Просим Вас заполнить форму на нашем сайте о возмещении средств. […" at bounding box center [383, 154] width 289 height 92
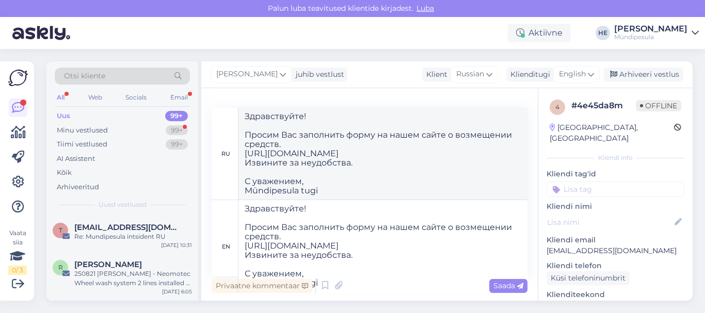
click at [502, 282] on span "Saada" at bounding box center [509, 285] width 30 height 9
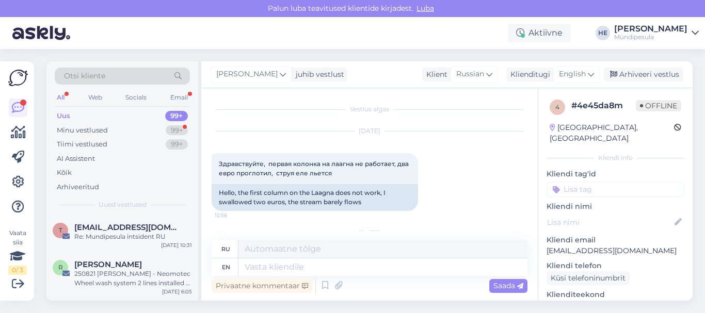
scroll to position [0, 0]
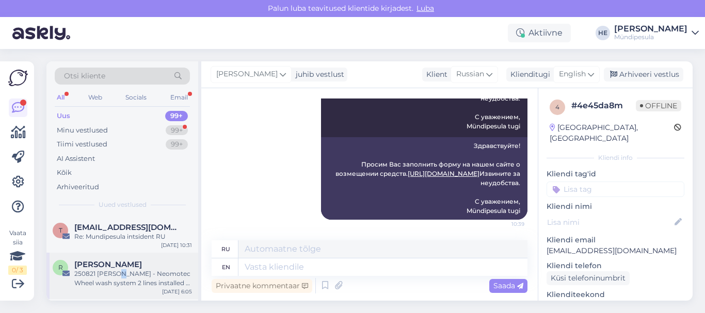
click at [119, 273] on div "250821 [PERSON_NAME] - Neomotec Wheel wash system 2 lines installed at gas stat…" at bounding box center [133, 279] width 118 height 19
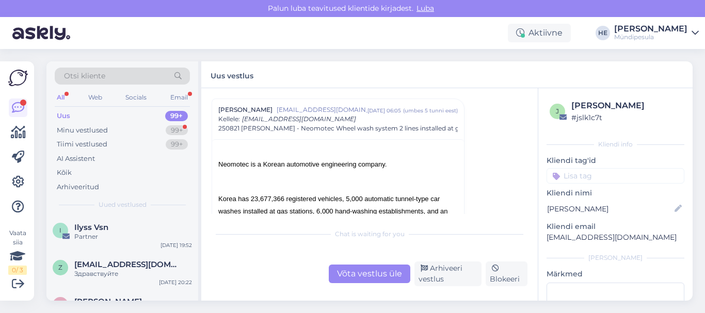
scroll to position [207, 0]
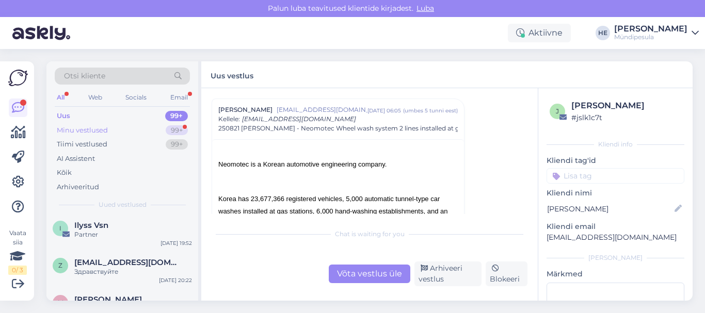
click at [75, 131] on div "Minu vestlused" at bounding box center [82, 130] width 51 height 10
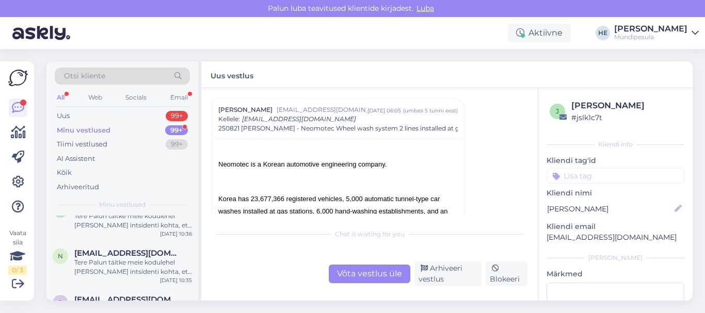
scroll to position [0, 0]
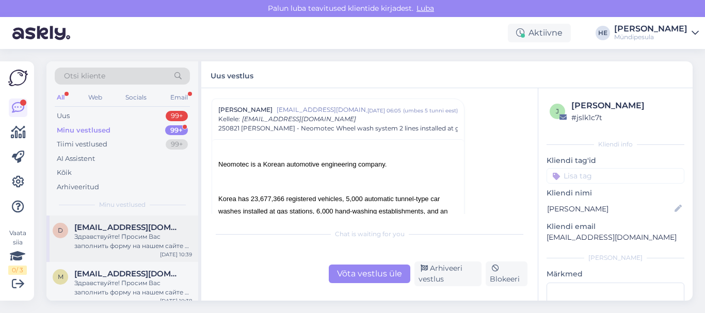
click at [97, 240] on div "Здравствуйте! Просим Вас заполнить форму на нашем сайте о возмещении средств. […" at bounding box center [133, 241] width 118 height 19
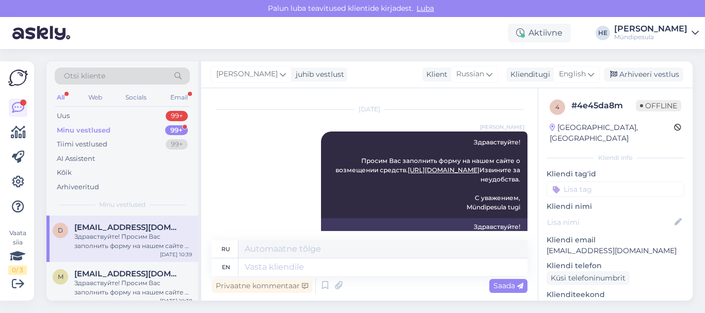
click at [100, 238] on div "Здравствуйте! Просим Вас заполнить форму на нашем сайте о возмещении средств. […" at bounding box center [133, 241] width 118 height 19
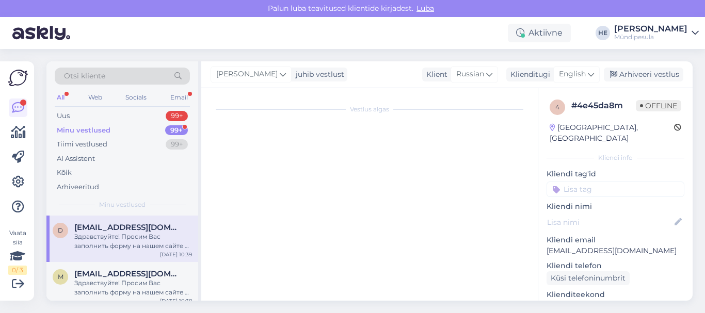
scroll to position [0, 0]
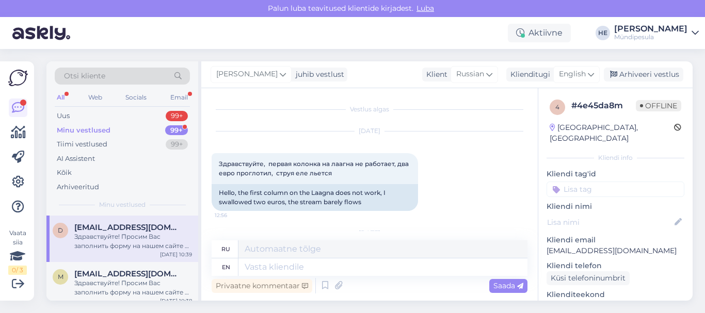
click at [698, 31] on icon at bounding box center [695, 33] width 7 height 8
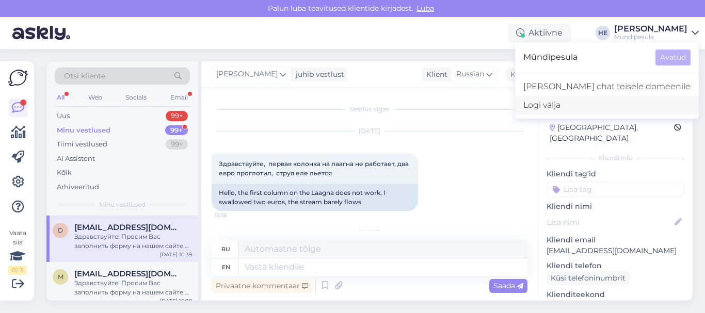
click at [595, 101] on div "Logi välja" at bounding box center [607, 105] width 184 height 19
